Goal: Task Accomplishment & Management: Manage account settings

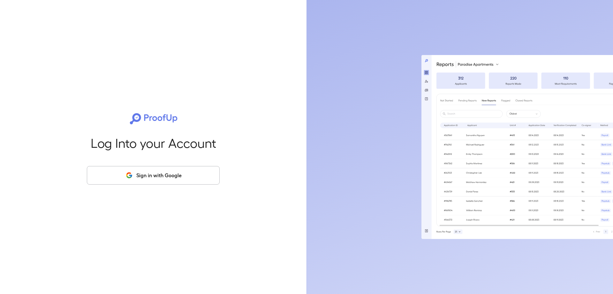
click at [143, 180] on button "Sign in with Google" at bounding box center [153, 175] width 133 height 19
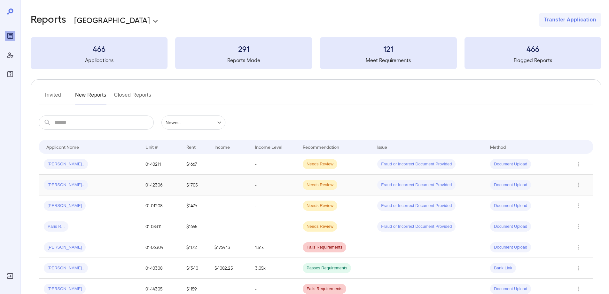
click at [66, 187] on span "[PERSON_NAME].." at bounding box center [66, 185] width 44 height 6
click at [575, 186] on icon "Row Actions" at bounding box center [578, 185] width 7 height 8
click at [564, 207] on li "View Report" at bounding box center [583, 208] width 50 height 10
click at [53, 180] on div "[PERSON_NAME].." at bounding box center [66, 185] width 44 height 10
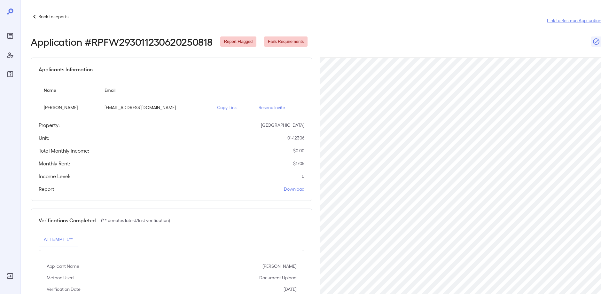
click at [267, 104] on p "Resend Invite" at bounding box center [278, 107] width 41 height 6
click at [33, 16] on icon at bounding box center [35, 17] width 8 height 8
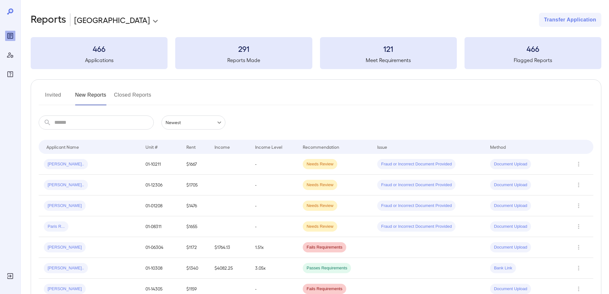
click at [54, 163] on span "[PERSON_NAME].." at bounding box center [66, 164] width 44 height 6
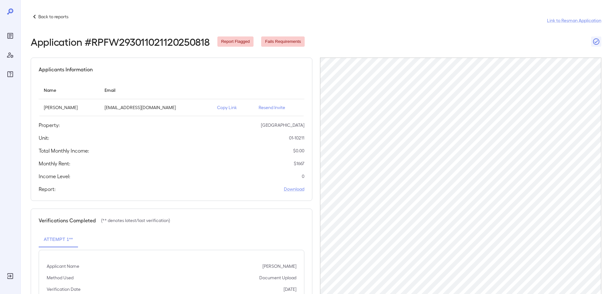
click at [273, 108] on p "Resend Invite" at bounding box center [278, 107] width 41 height 6
